Goal: Task Accomplishment & Management: Use online tool/utility

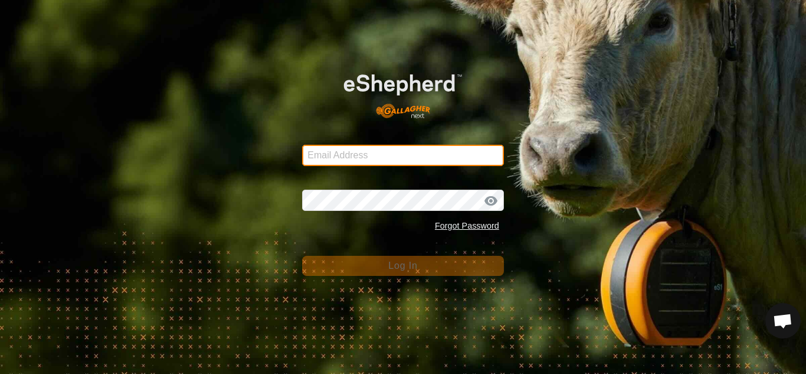
click at [361, 159] on input "Email Address" at bounding box center [403, 155] width 202 height 21
type input "[EMAIL_ADDRESS][DOMAIN_NAME]"
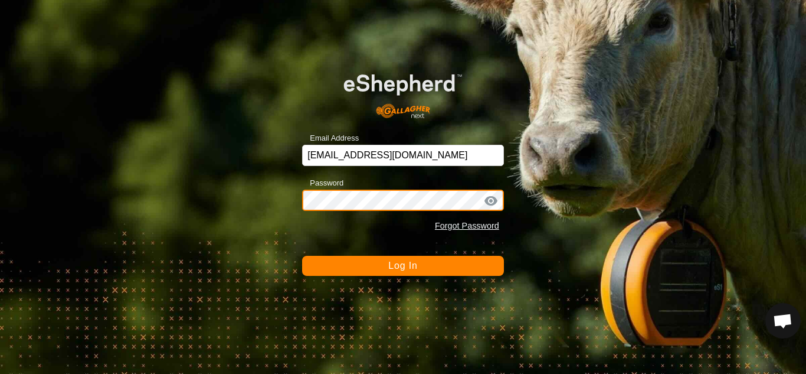
click at [302, 256] on button "Log In" at bounding box center [403, 266] width 202 height 20
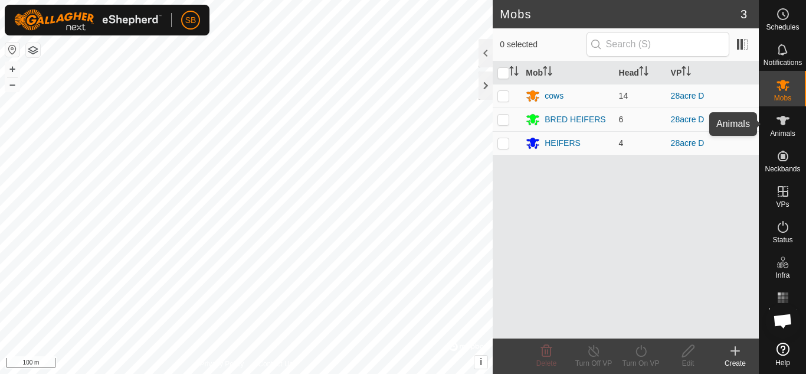
click at [792, 126] on es-animals-svg-icon at bounding box center [783, 120] width 21 height 19
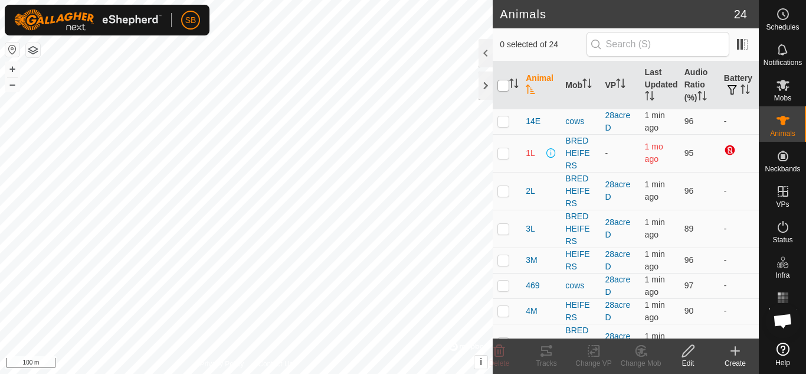
click at [502, 87] on input "checkbox" at bounding box center [504, 86] width 12 height 12
checkbox input "true"
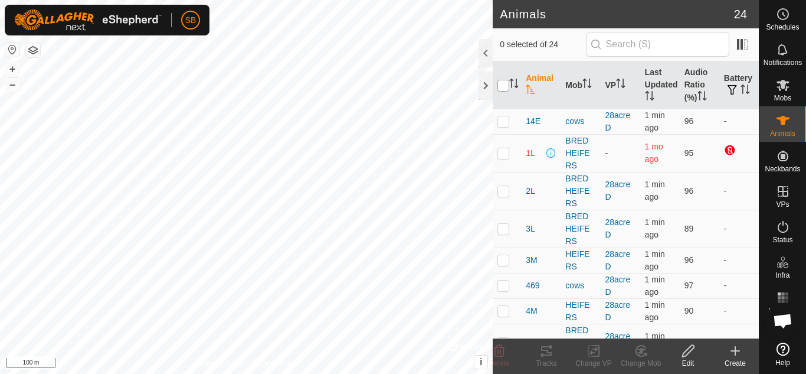
checkbox input "true"
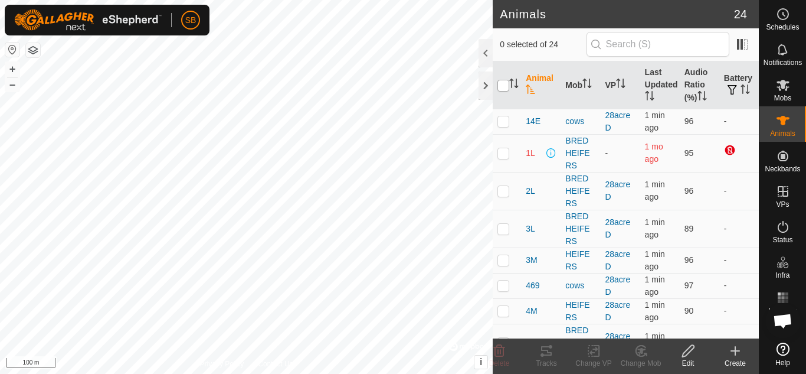
checkbox input "true"
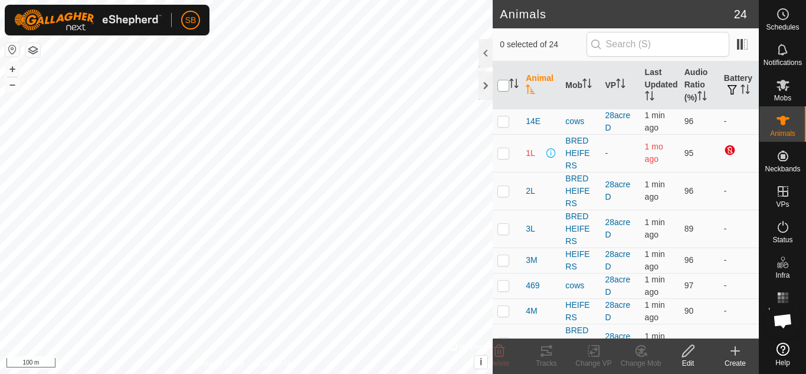
checkbox input "true"
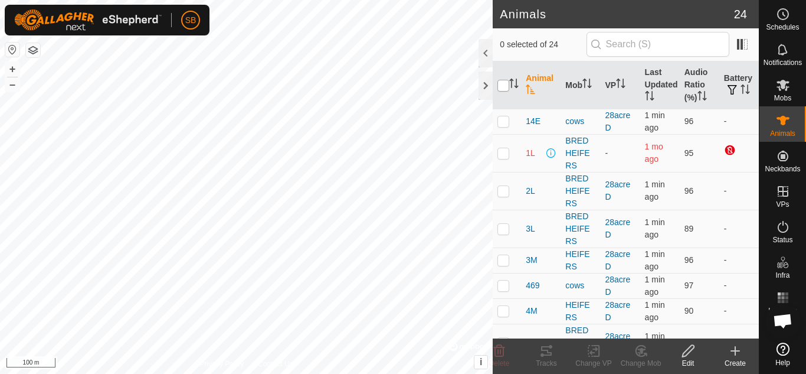
checkbox input "true"
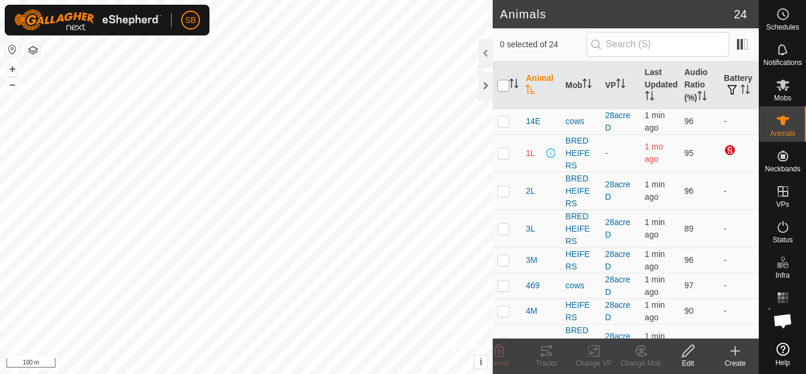
checkbox input "true"
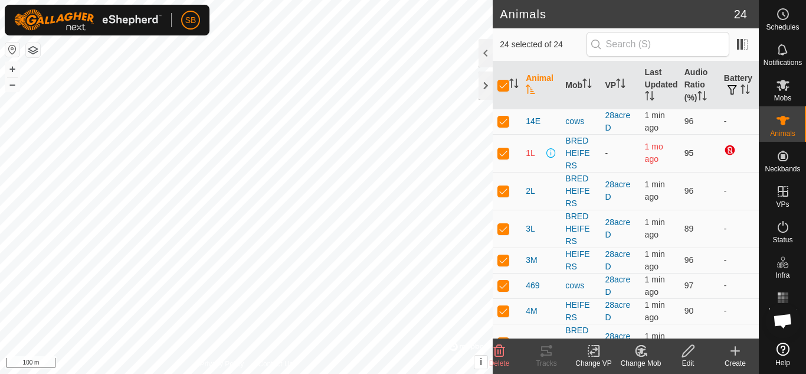
click at [505, 153] on p-checkbox at bounding box center [504, 152] width 12 height 9
checkbox input "false"
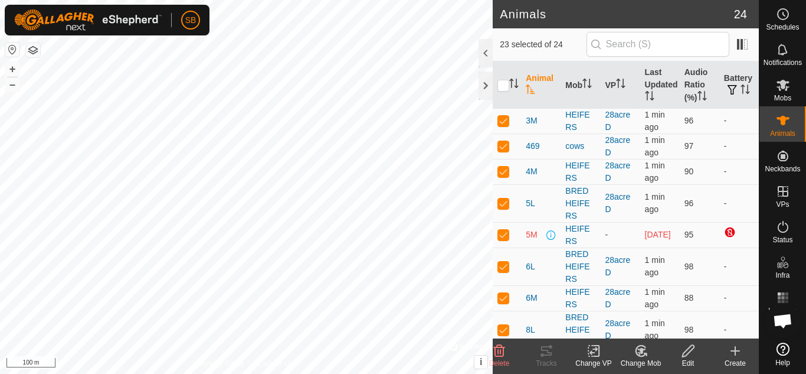
scroll to position [144, 0]
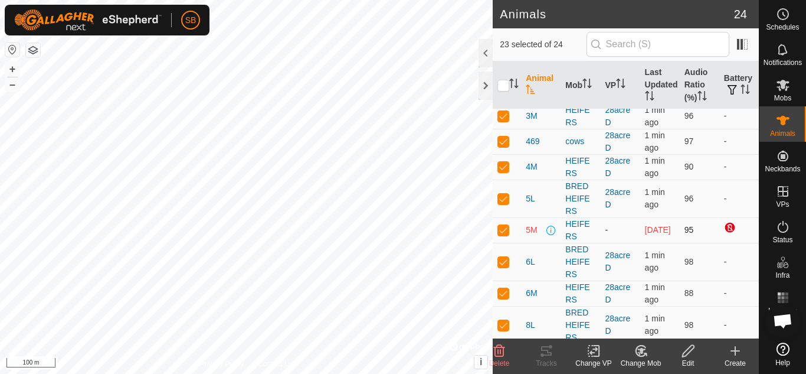
click at [502, 234] on p-checkbox at bounding box center [504, 229] width 12 height 9
checkbox input "false"
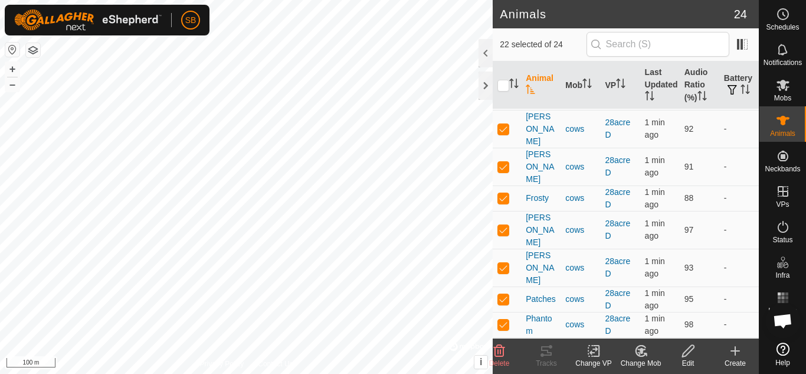
scroll to position [426, 0]
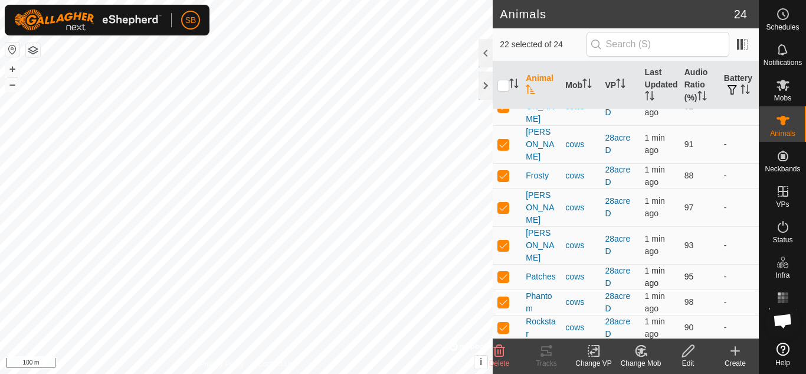
click at [506, 272] on p-checkbox at bounding box center [504, 276] width 12 height 9
checkbox input "false"
click at [589, 357] on icon at bounding box center [594, 351] width 15 height 14
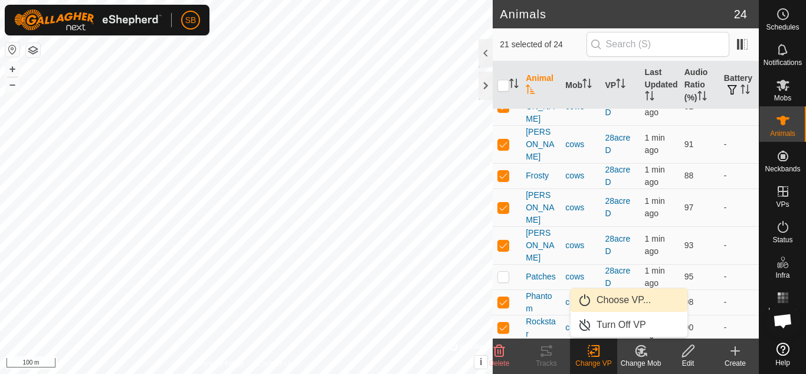
click at [620, 299] on link "Choose VP..." at bounding box center [629, 300] width 117 height 24
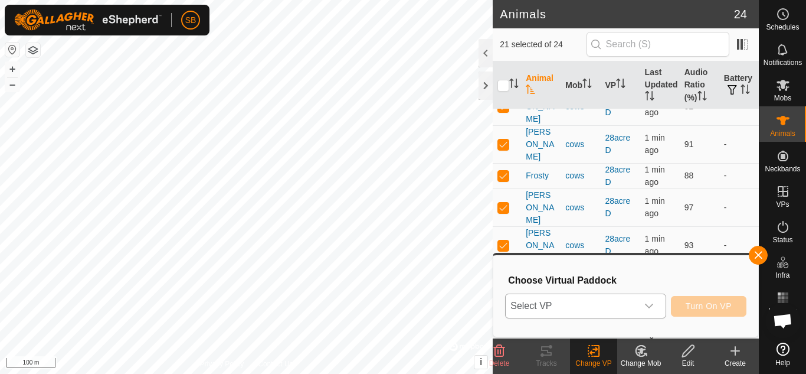
click at [633, 299] on span "Select VP" at bounding box center [571, 306] width 131 height 24
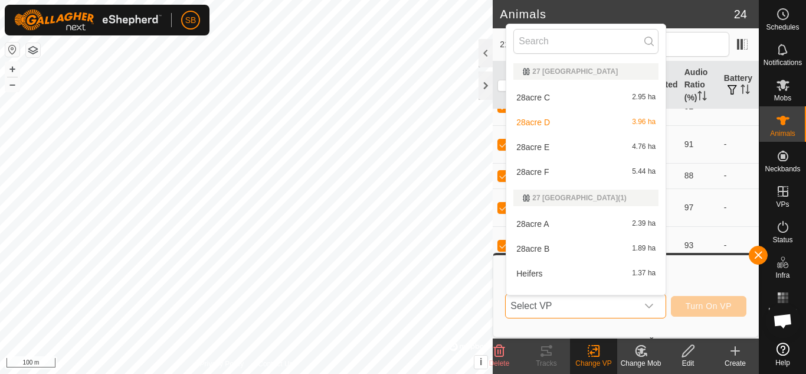
click at [577, 303] on span "Select VP" at bounding box center [571, 306] width 131 height 24
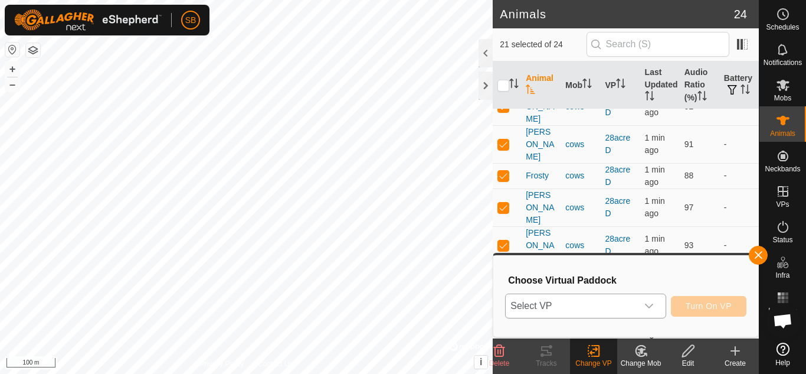
click at [643, 301] on div "dropdown trigger" at bounding box center [650, 306] width 24 height 24
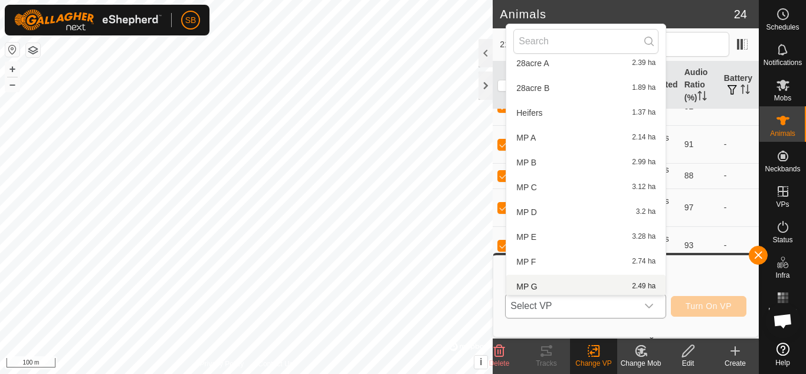
scroll to position [164, 0]
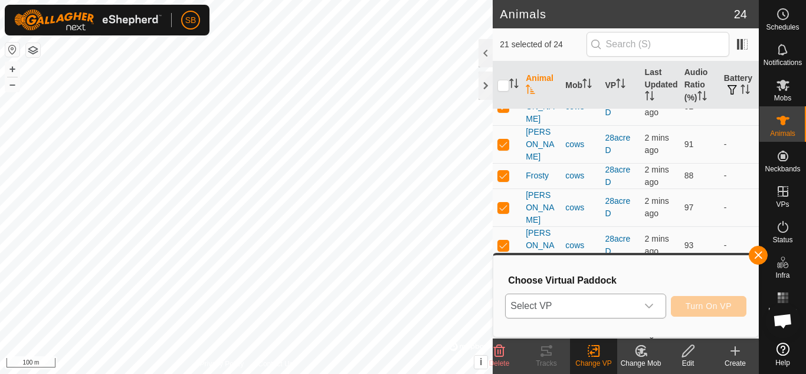
click at [605, 357] on change-vp-svg-icon at bounding box center [593, 351] width 47 height 14
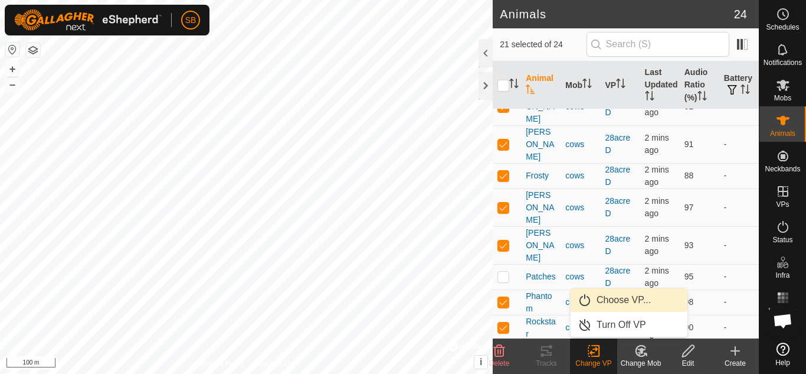
click at [632, 298] on link "Choose VP..." at bounding box center [629, 300] width 117 height 24
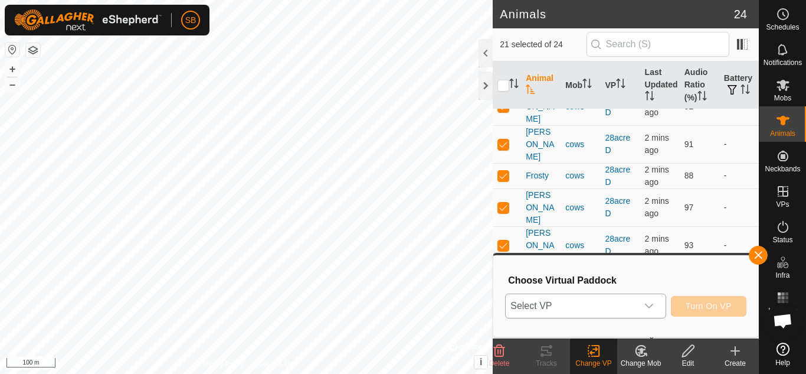
click at [656, 305] on div "dropdown trigger" at bounding box center [650, 306] width 24 height 24
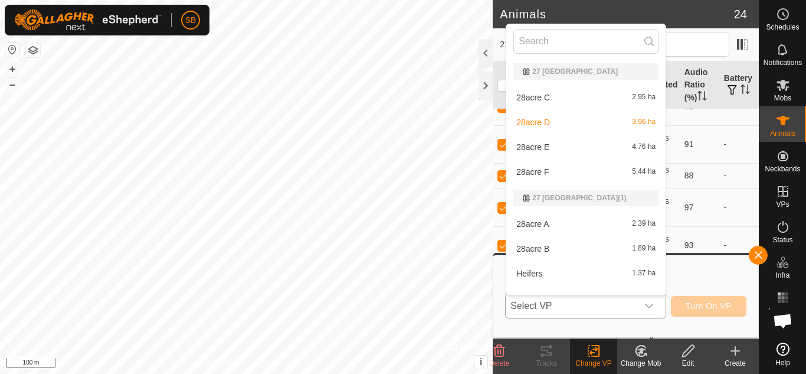
scroll to position [15, 0]
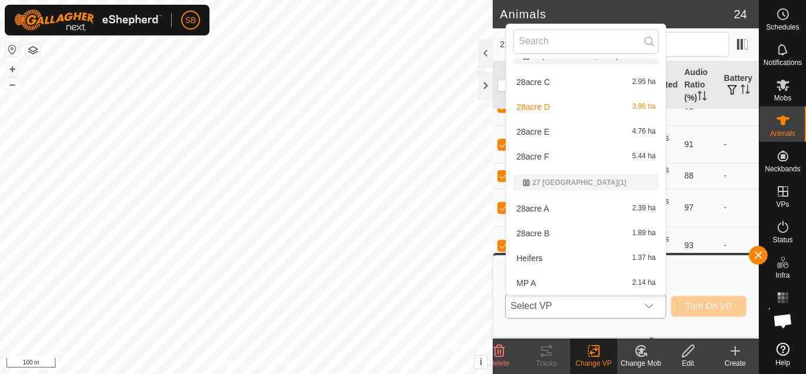
click at [594, 125] on li "28acre E 4.76 ha" at bounding box center [585, 132] width 159 height 24
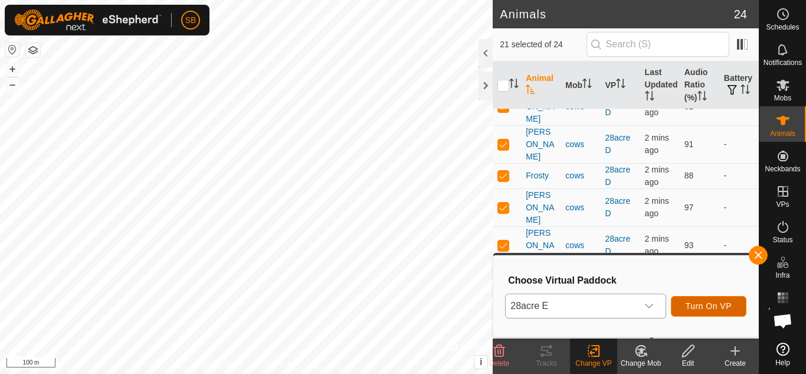
click at [721, 308] on span "Turn On VP" at bounding box center [709, 305] width 46 height 9
